Goal: Find specific fact: Find specific fact

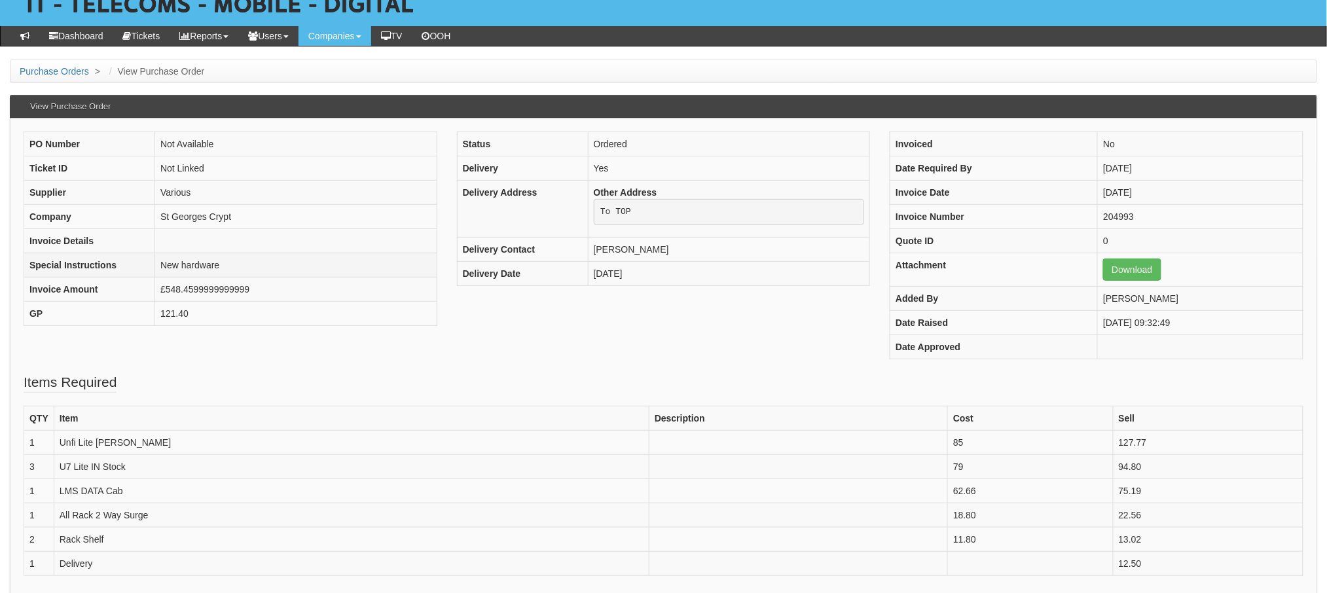
scroll to position [82, 0]
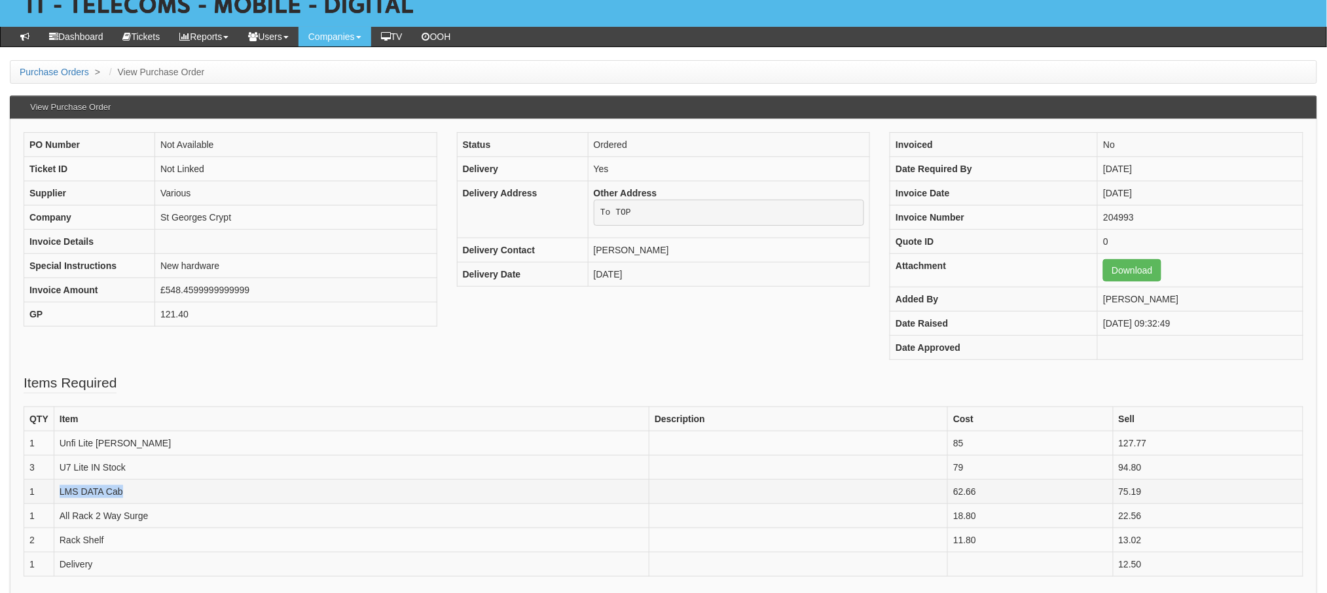
drag, startPoint x: 124, startPoint y: 492, endPoint x: 55, endPoint y: 500, distance: 69.8
click at [55, 500] on td "LMS DATA Cab" at bounding box center [351, 492] width 595 height 24
click at [138, 491] on td "LMS DATA Cab" at bounding box center [351, 492] width 595 height 24
click at [119, 489] on td "LMS DATA Cab" at bounding box center [351, 492] width 595 height 24
drag, startPoint x: 128, startPoint y: 489, endPoint x: 64, endPoint y: 492, distance: 64.3
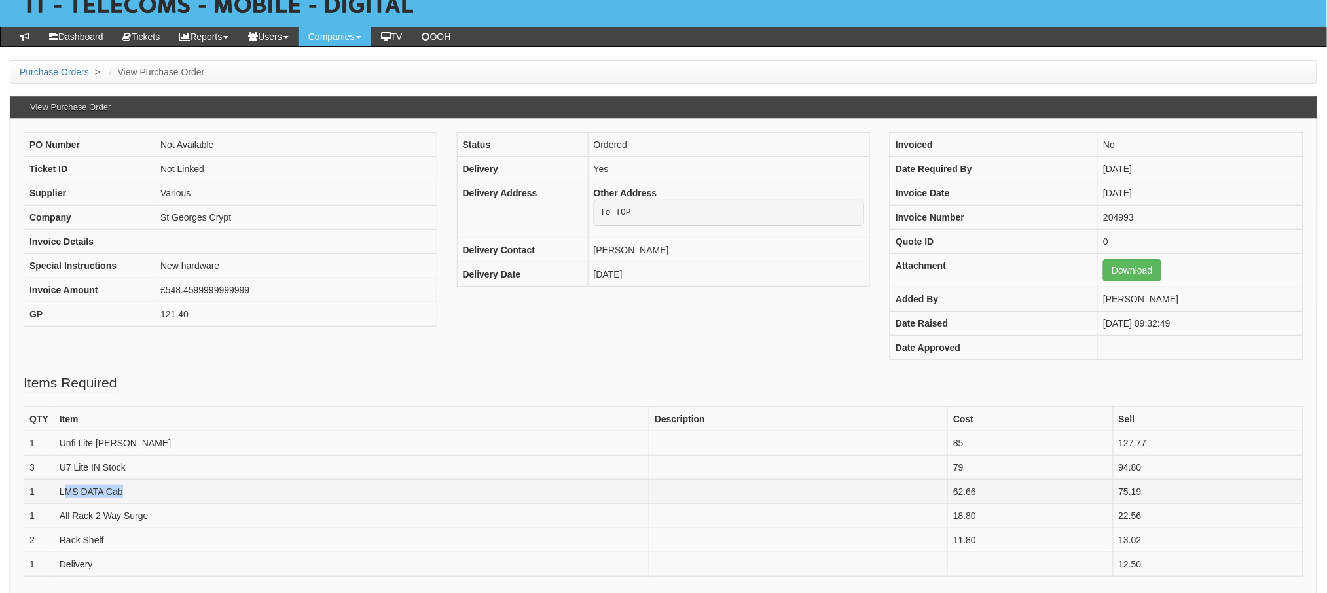
click at [64, 492] on td "LMS DATA Cab" at bounding box center [351, 492] width 595 height 24
click at [120, 492] on td "LMS DATA Cab" at bounding box center [351, 492] width 595 height 24
drag, startPoint x: 122, startPoint y: 492, endPoint x: 58, endPoint y: 491, distance: 63.5
click at [58, 491] on td "LMS DATA Cab" at bounding box center [351, 492] width 595 height 24
copy td "LMS DATA Cab"
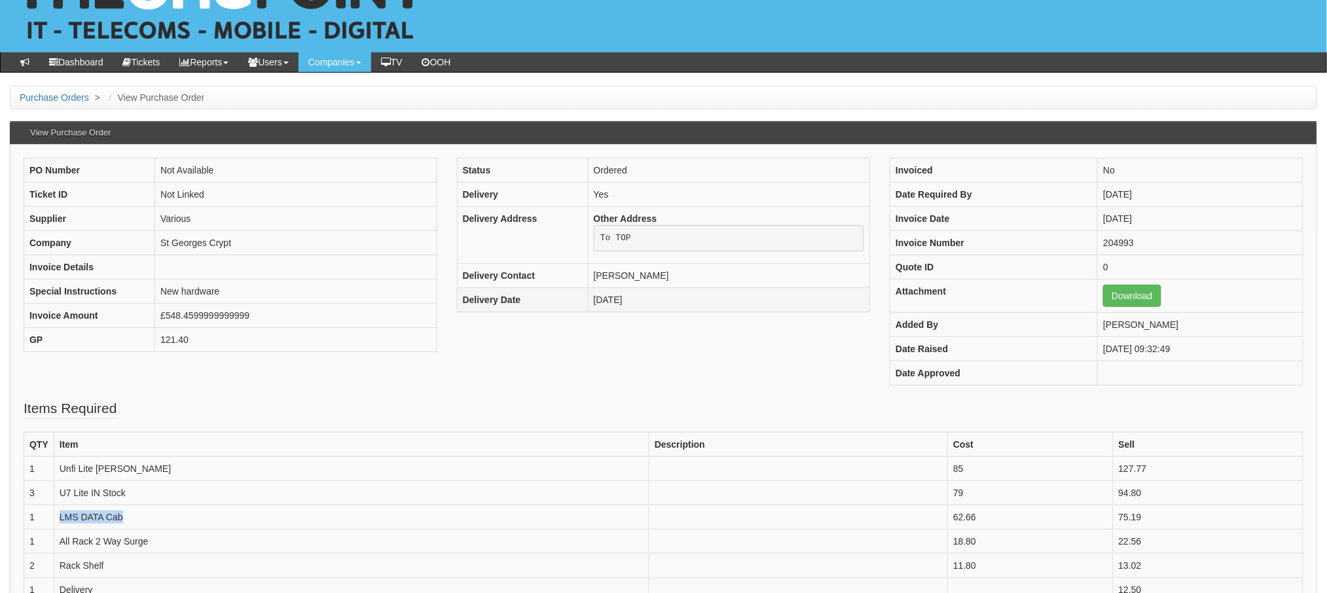
scroll to position [0, 0]
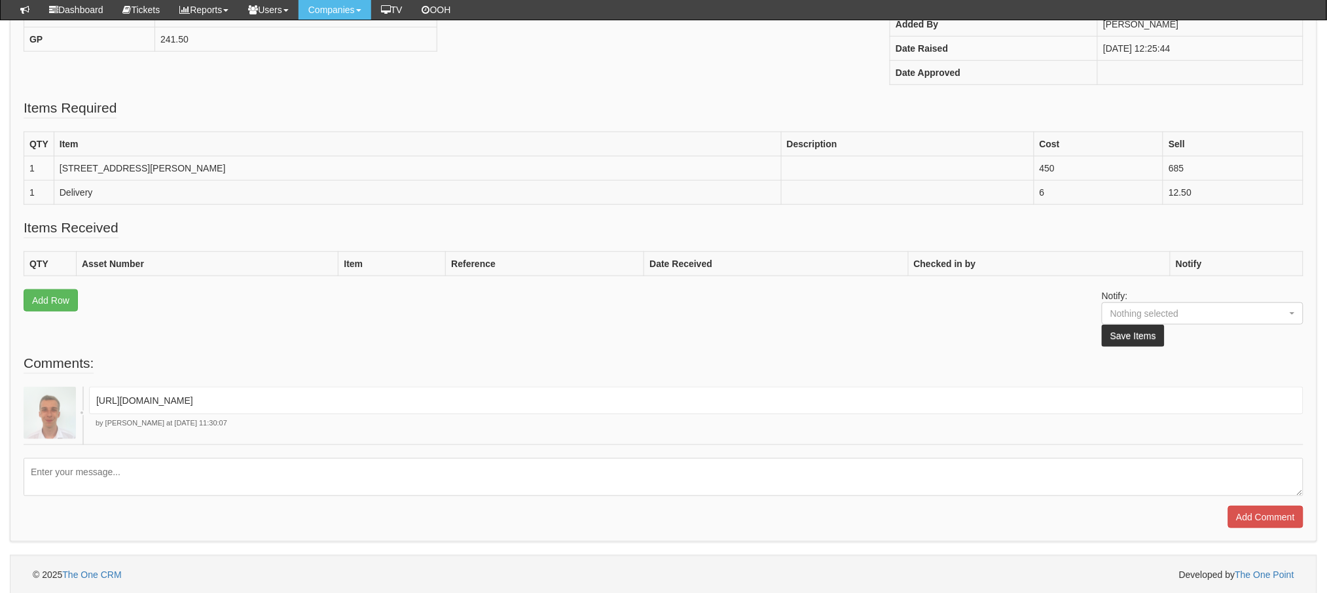
scroll to position [326, 0]
drag, startPoint x: 623, startPoint y: 398, endPoint x: 47, endPoint y: 403, distance: 575.6
click at [47, 403] on div "https://halo.theonepoint.co.uk/tickets?area=18&mainview=myviews&viewid=2&selid=…" at bounding box center [664, 413] width 1280 height 58
click at [667, 394] on p "https://halo.theonepoint.co.uk/tickets?area=18&mainview=myviews&viewid=2&selid=…" at bounding box center [696, 398] width 1200 height 13
drag, startPoint x: 623, startPoint y: 395, endPoint x: 95, endPoint y: 388, distance: 527.8
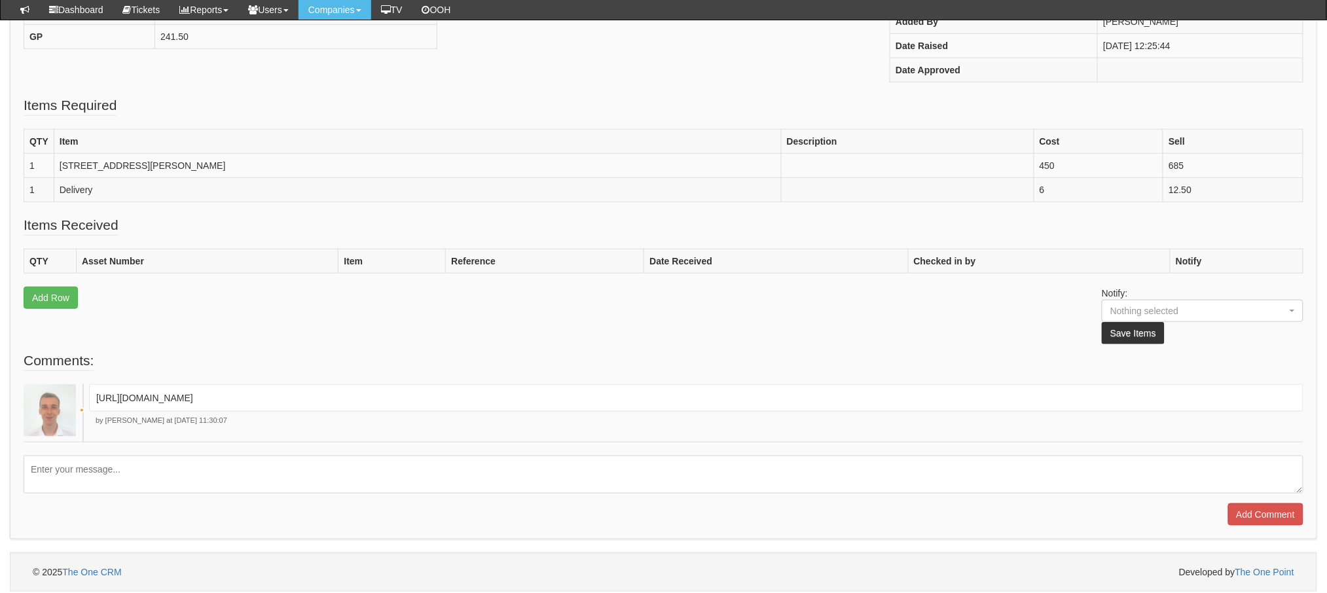
click at [95, 388] on div "https://halo.theonepoint.co.uk/tickets?area=18&mainview=myviews&viewid=2&selid=…" at bounding box center [696, 398] width 1215 height 28
copy p "https://halo.theonepoint.co.uk/tickets?area=18&mainview=myviews&viewid=2&selid=…"
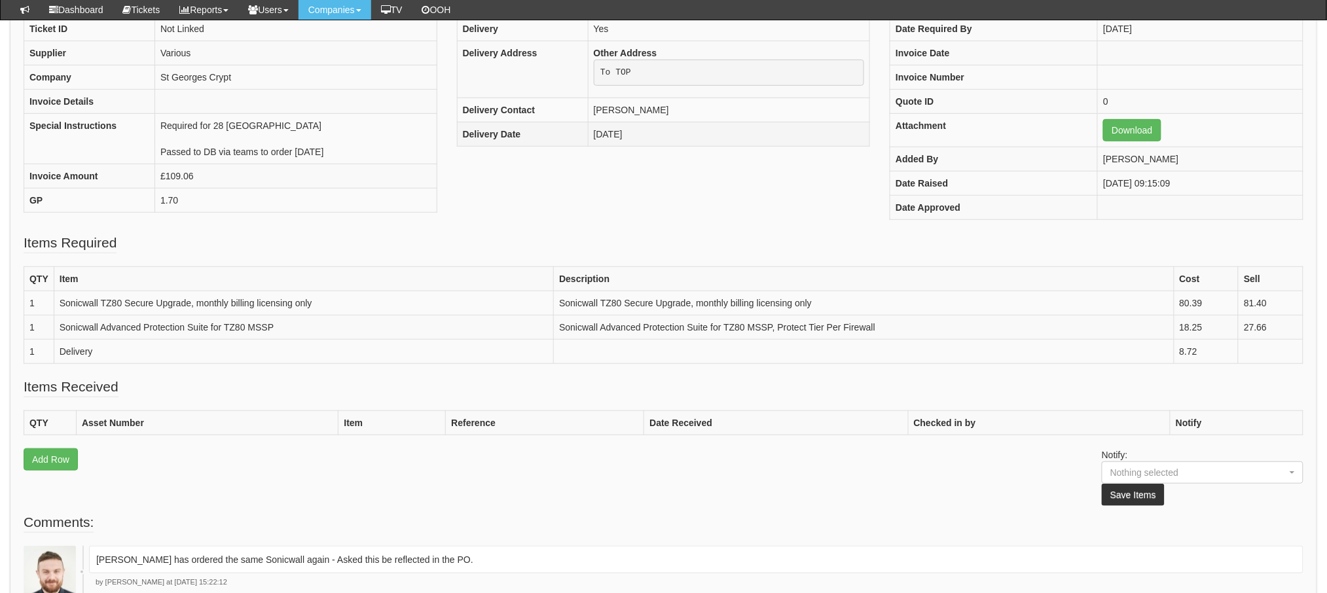
scroll to position [179, 0]
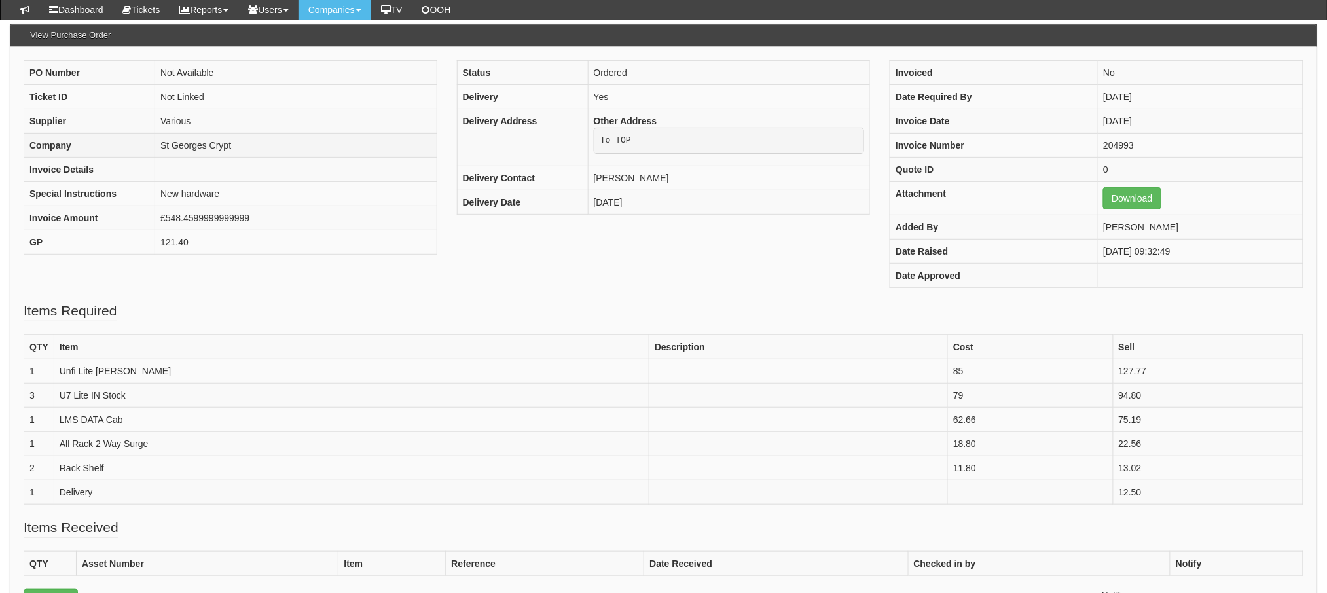
scroll to position [121, 0]
